Goal: Find specific page/section: Find specific page/section

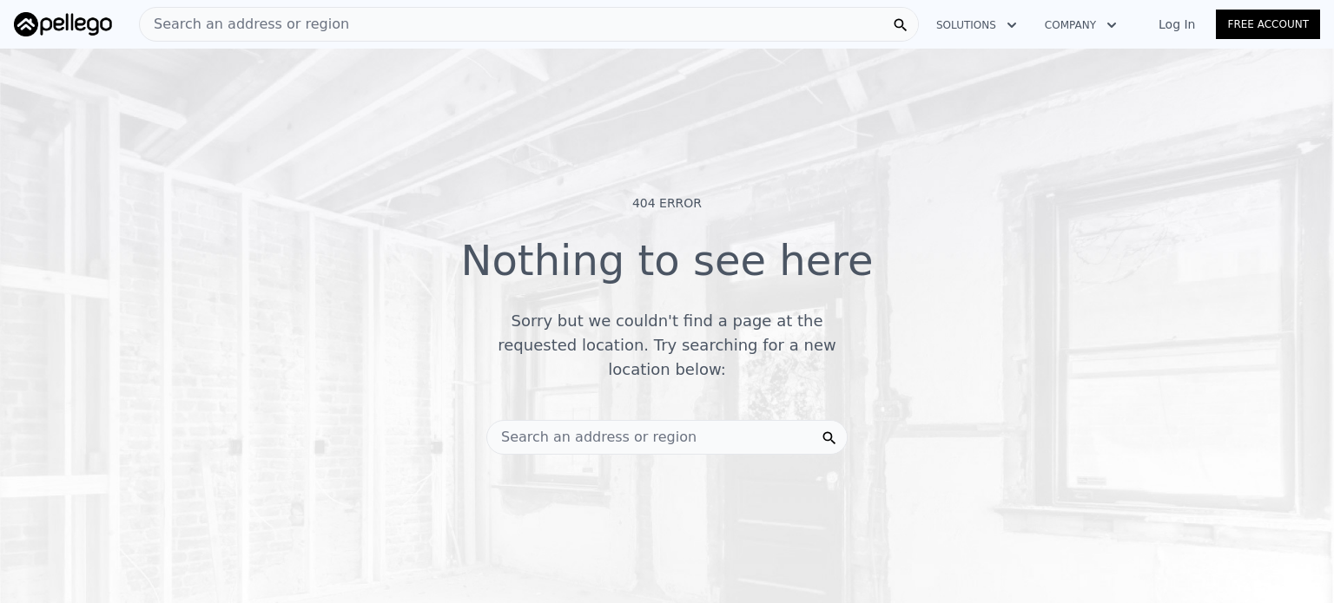
click at [615, 437] on div "Search an address or region" at bounding box center [591, 437] width 209 height 33
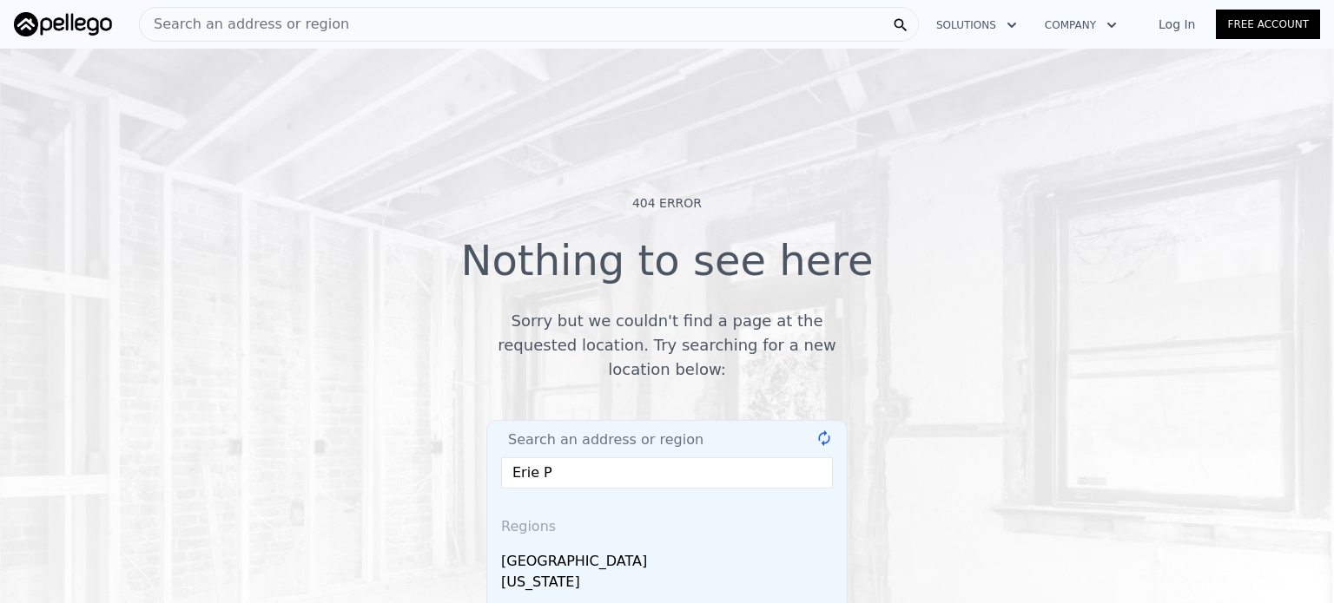
type input "[GEOGRAPHIC_DATA] [GEOGRAPHIC_DATA]"
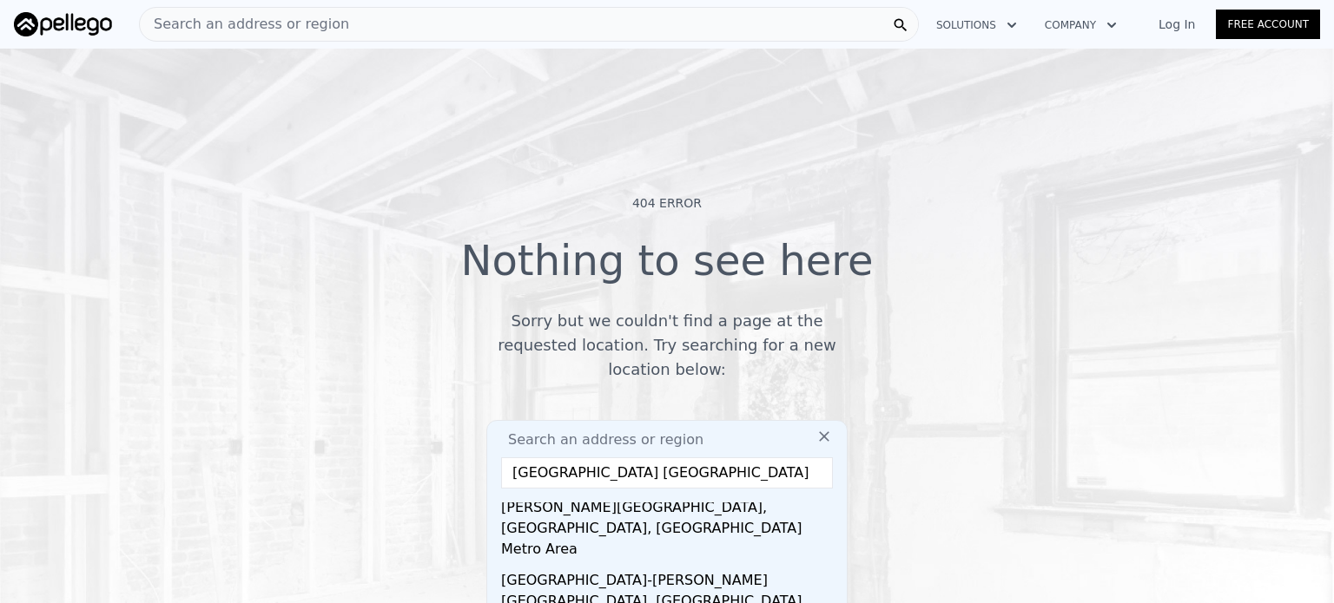
click at [373, 26] on div "Search an address or region" at bounding box center [529, 24] width 780 height 35
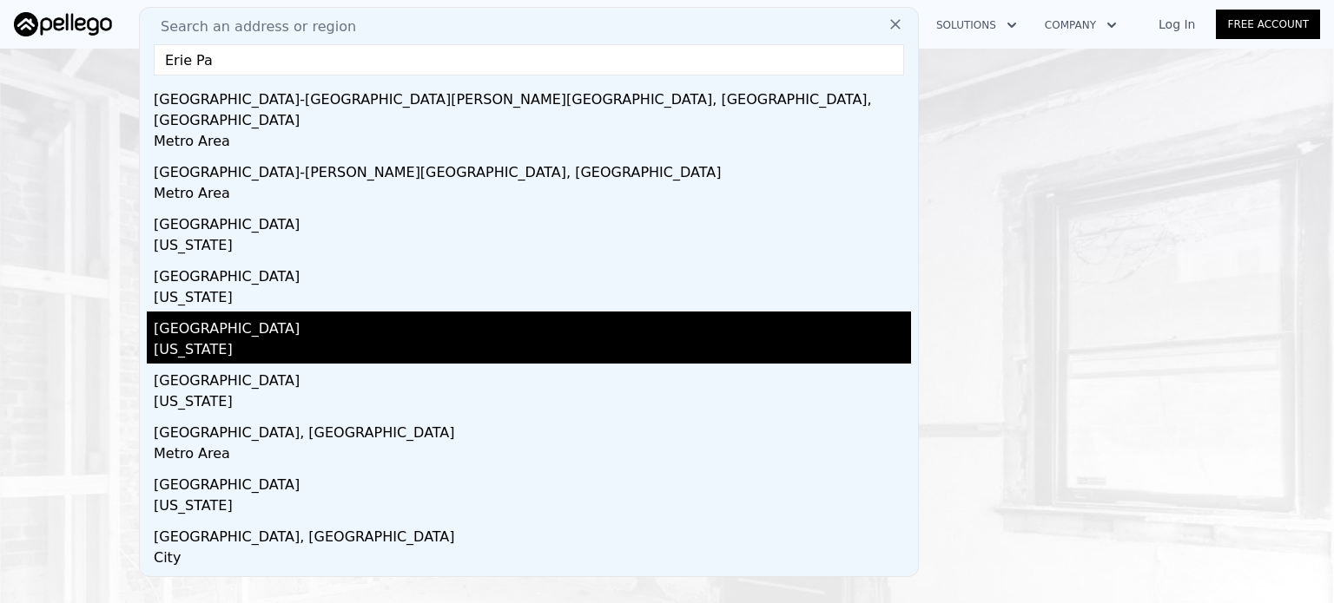
scroll to position [75, 0]
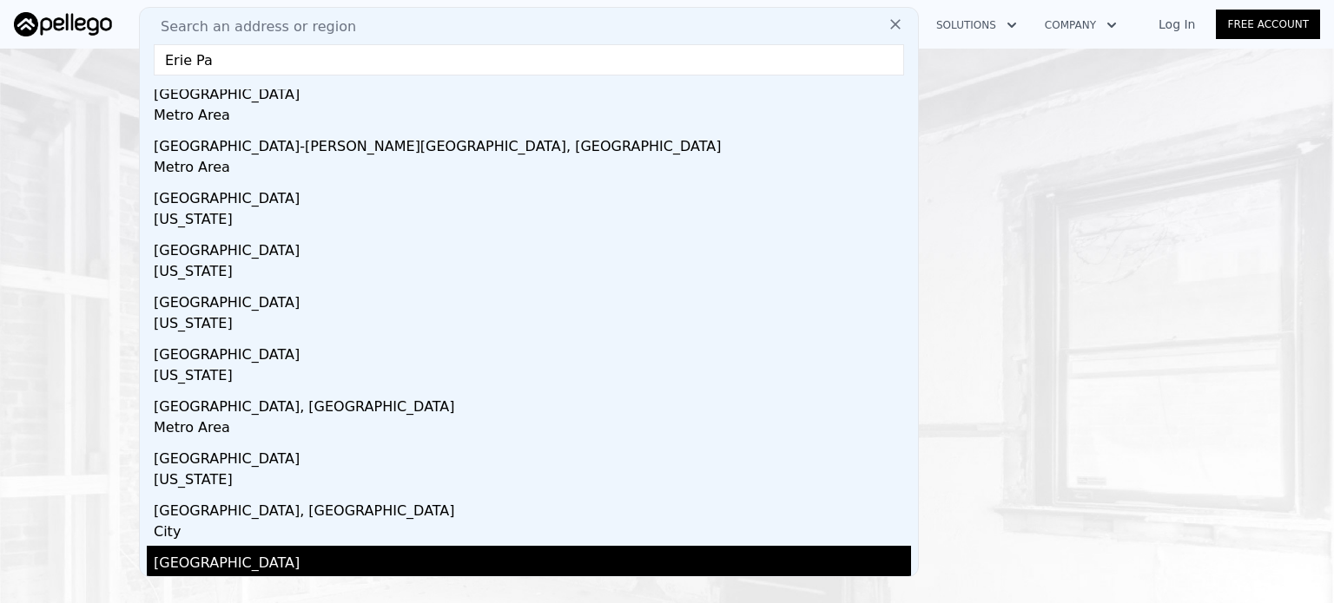
type input "Erie Pa"
click at [254, 574] on div "[US_STATE]" at bounding box center [532, 586] width 757 height 24
